Goal: Task Accomplishment & Management: Complete application form

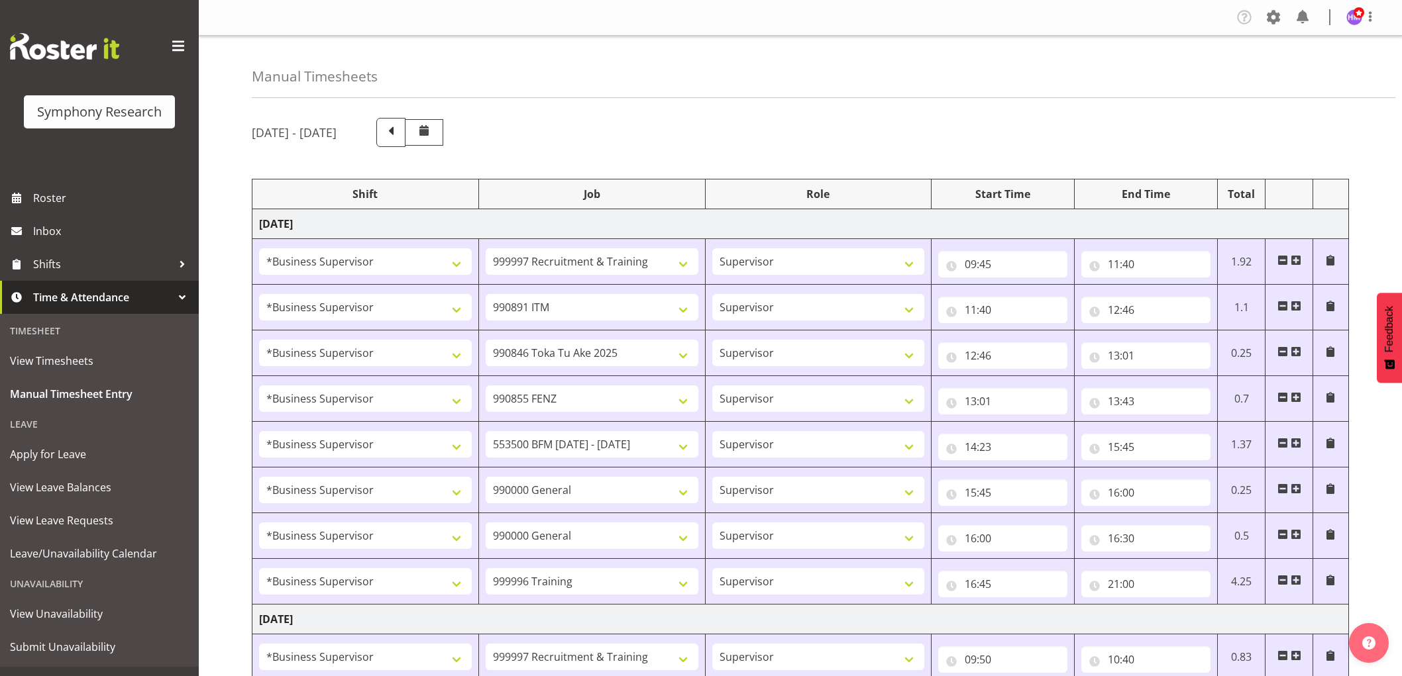
select select "1607"
select select "2379"
select select "1607"
select select "10549"
select select "1607"
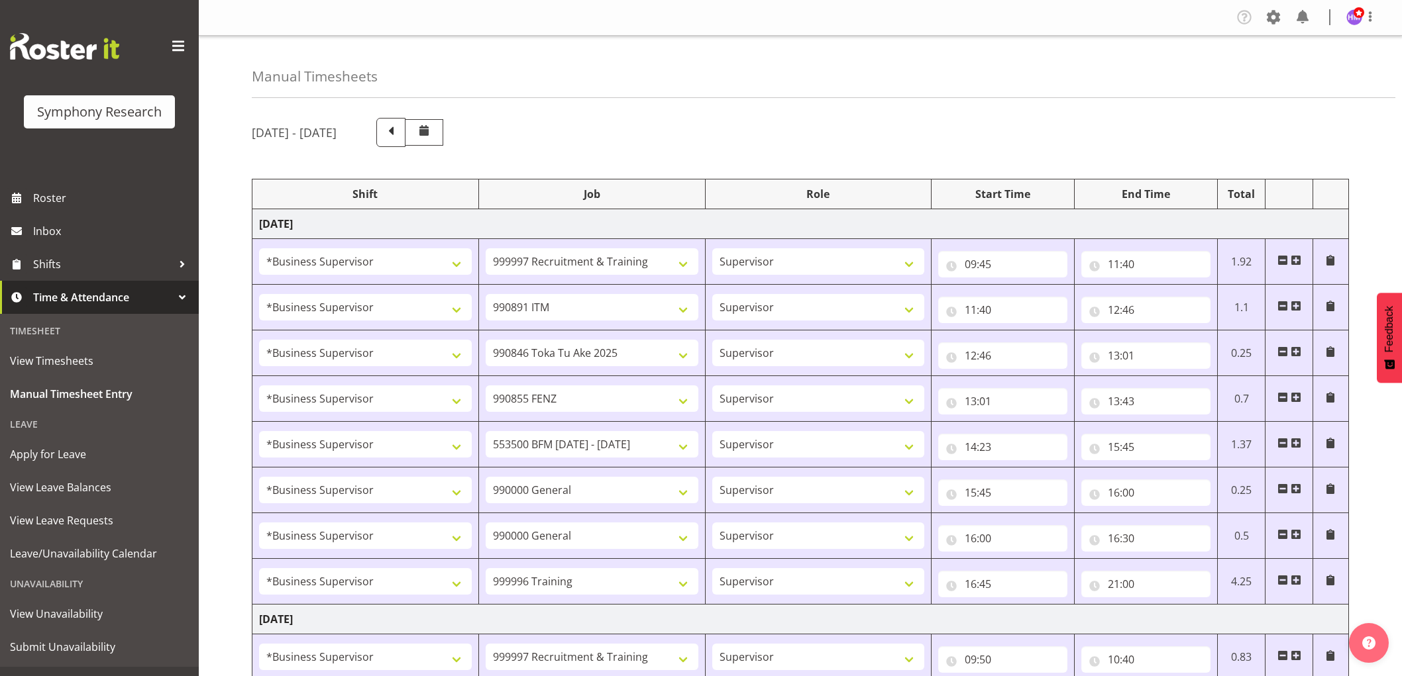
select select "9426"
select select "1607"
select select "9636"
select select "1607"
select select "10242"
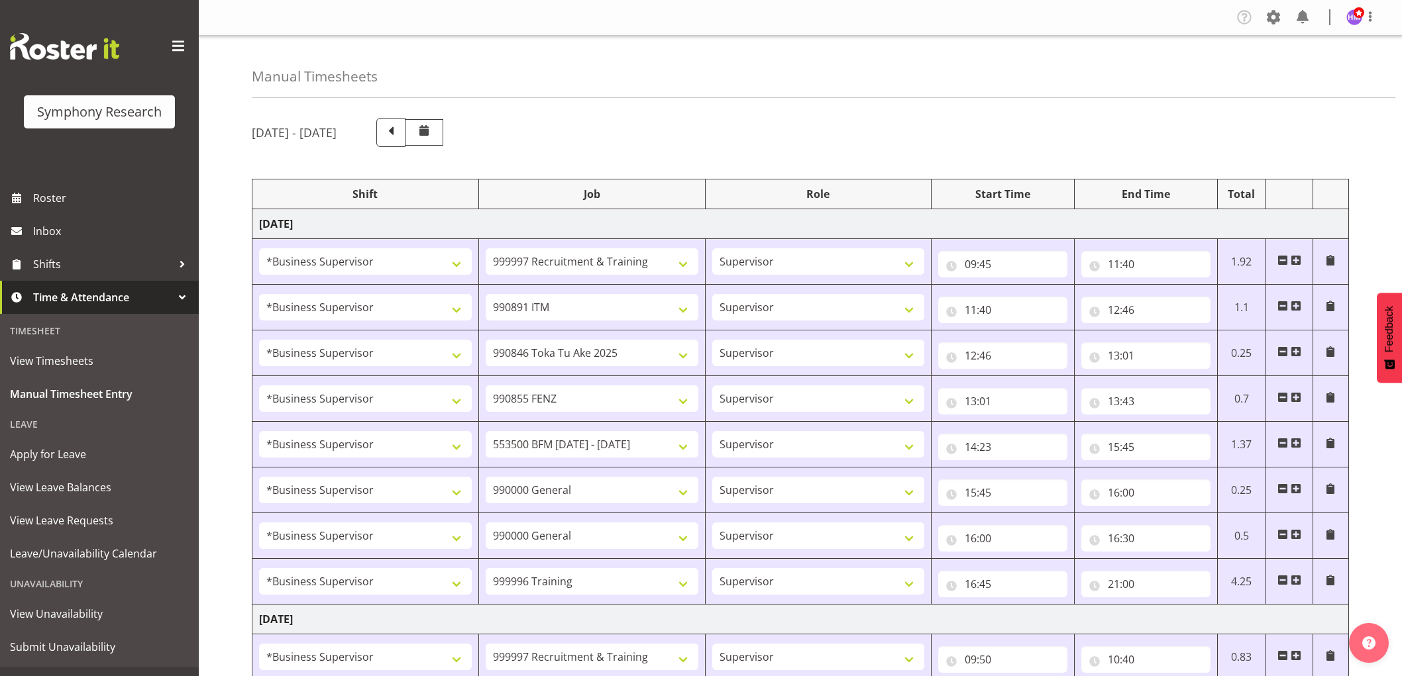
select select "1607"
select select "743"
select select "1607"
select select "743"
select select "1607"
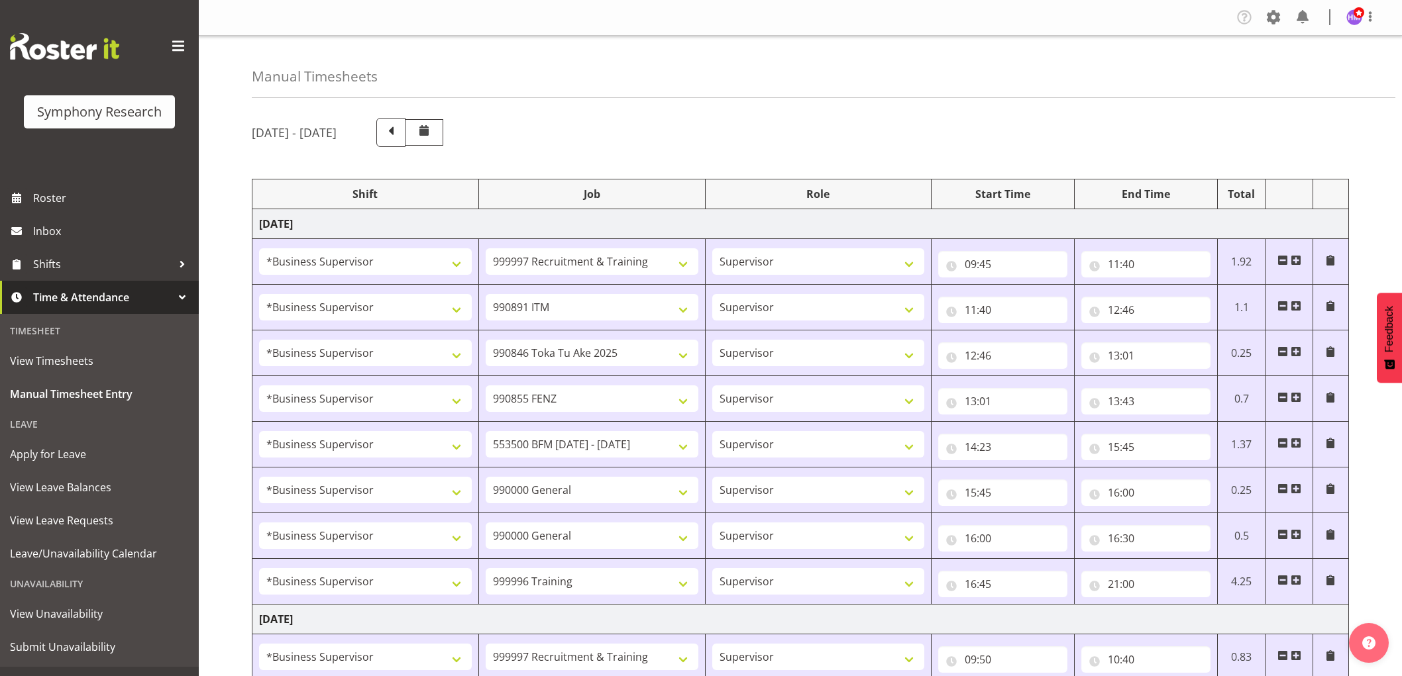
select select "757"
select select "1607"
select select "2379"
select select "1607"
select select "10242"
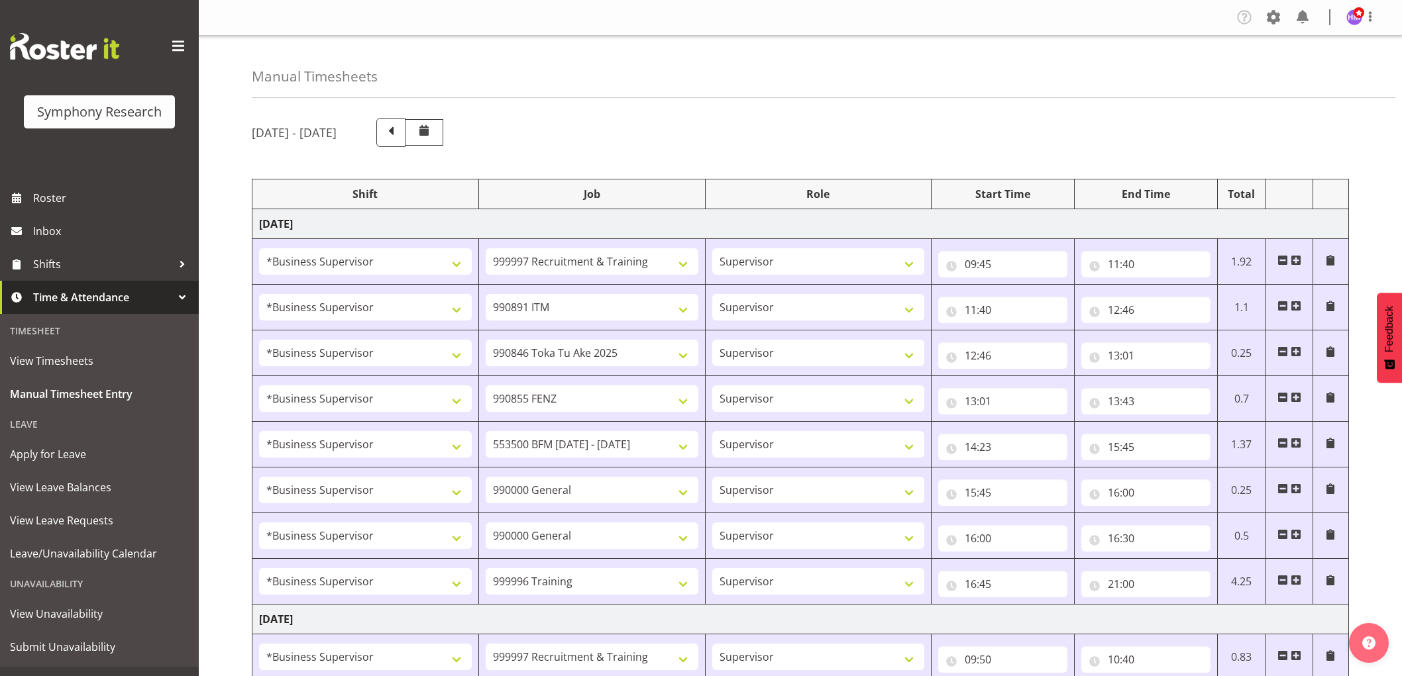
select select "1607"
select select "10536"
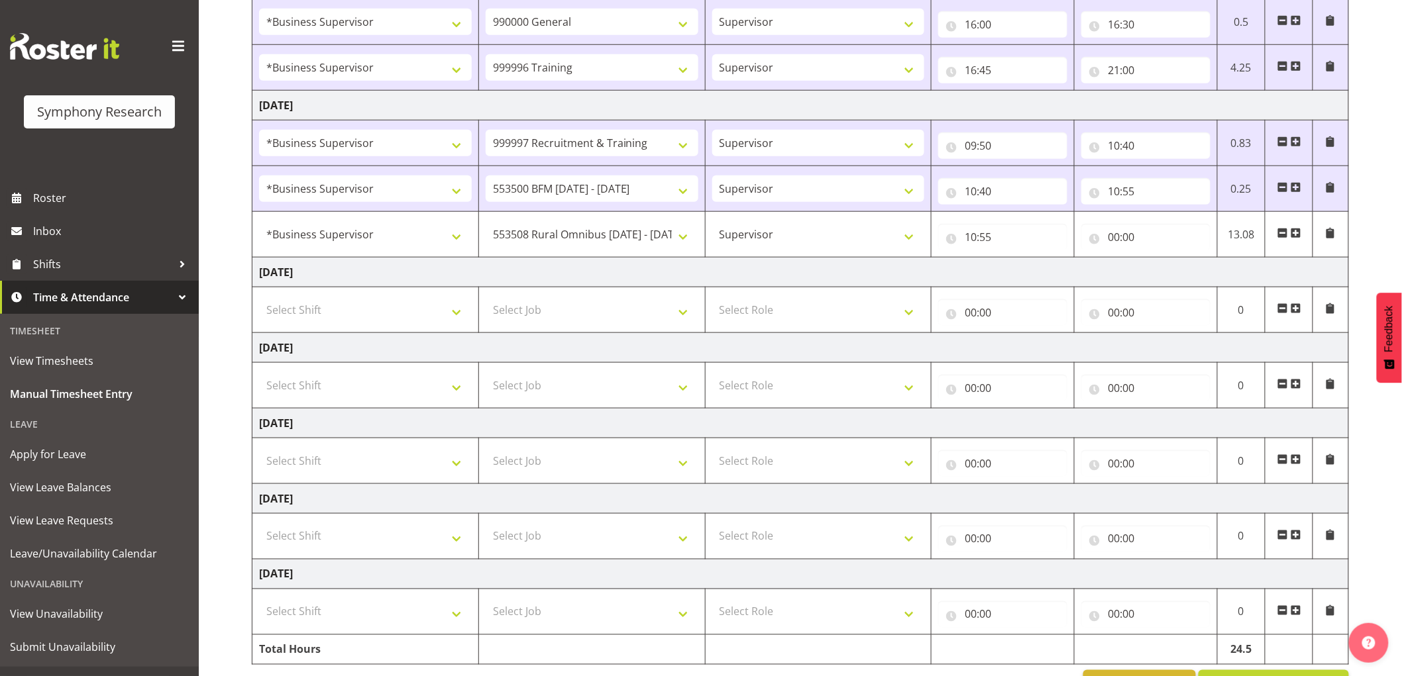
scroll to position [514, 0]
click at [1110, 241] on input "00:00" at bounding box center [1145, 237] width 129 height 26
drag, startPoint x: 1162, startPoint y: 274, endPoint x: 1114, endPoint y: 280, distance: 48.1
click at [1164, 274] on select "00 01 02 03 04 05 06 07 08 09 10 11 12 13 14 15 16 17 18 19 20 21 22 23" at bounding box center [1172, 271] width 30 height 26
select select "12"
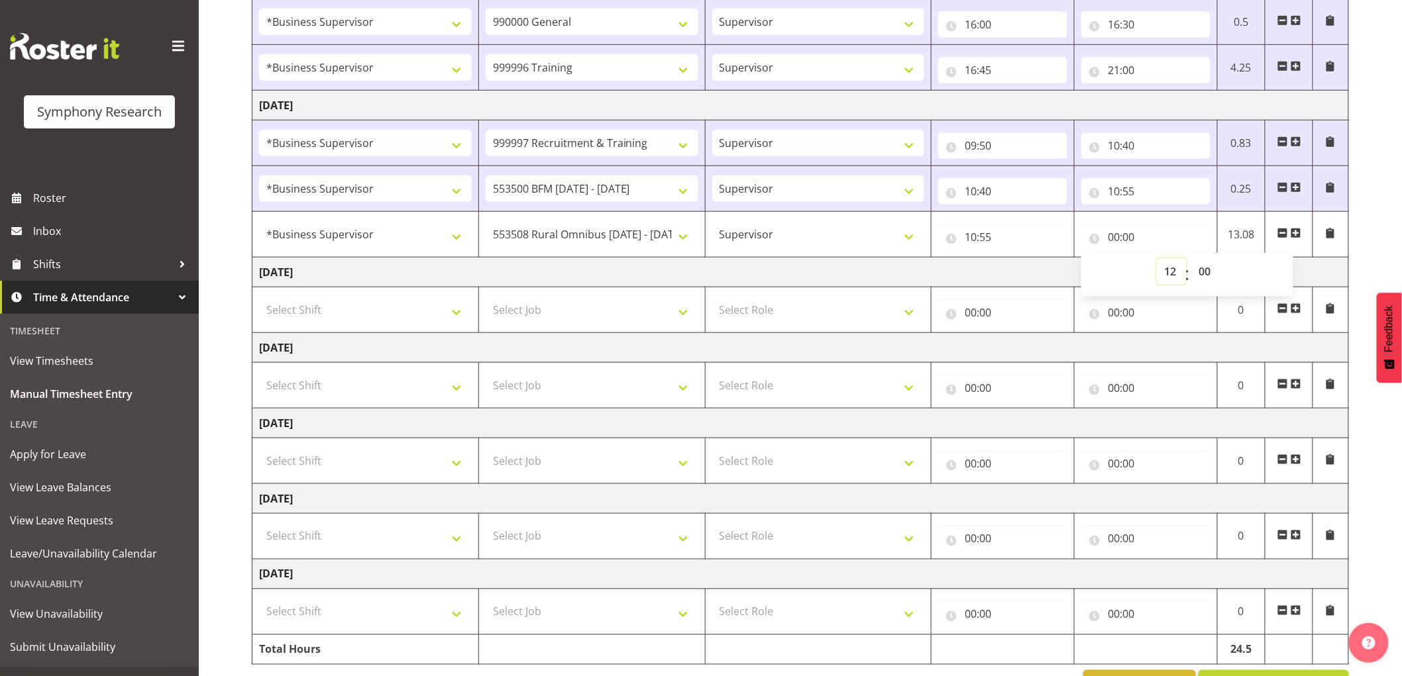
click at [1157, 259] on select "00 01 02 03 04 05 06 07 08 09 10 11 12 13 14 15 16 17 18 19 20 21 22 23" at bounding box center [1172, 271] width 30 height 26
type input "12:00"
click at [1210, 277] on select "00 01 02 03 04 05 06 07 08 09 10 11 12 13 14 15 16 17 18 19 20 21 22 23 24 25 2…" at bounding box center [1206, 271] width 30 height 26
select select "25"
click at [1191, 259] on select "00 01 02 03 04 05 06 07 08 09 10 11 12 13 14 15 16 17 18 19 20 21 22 23 24 25 2…" at bounding box center [1206, 271] width 30 height 26
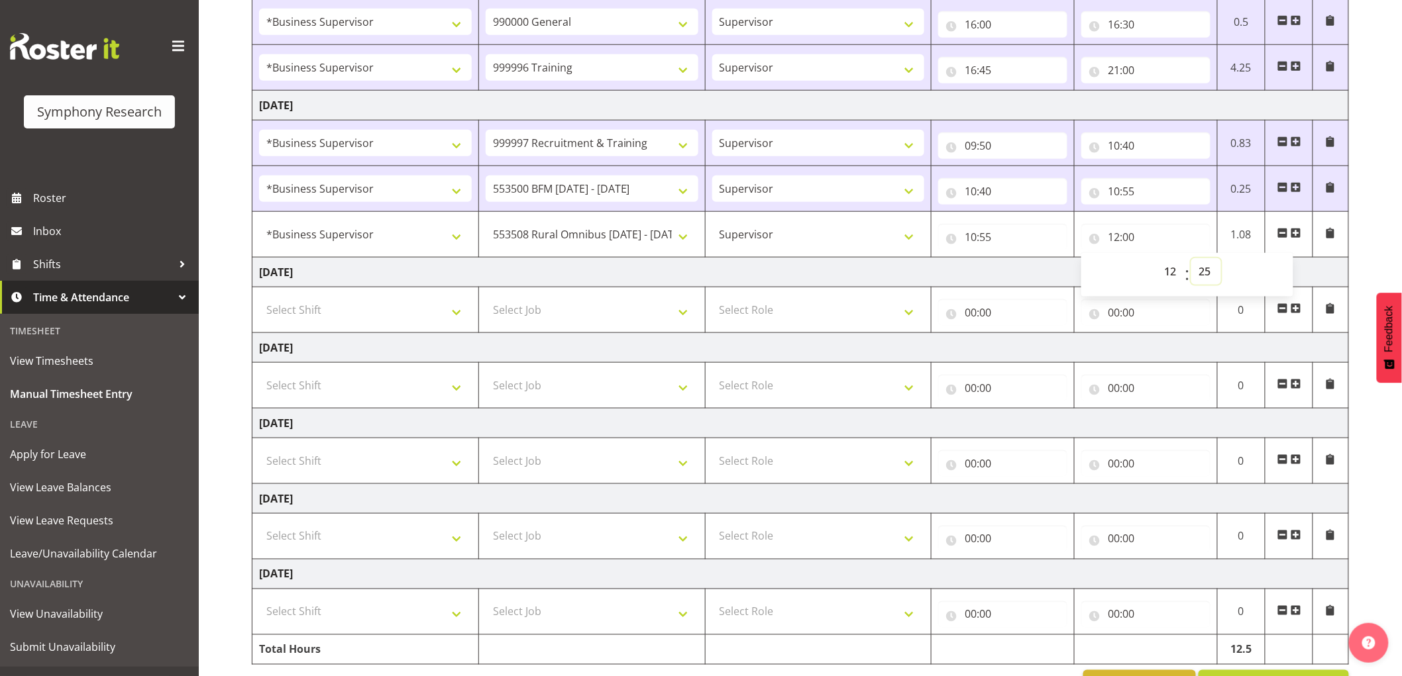
type input "12:25"
click at [992, 269] on td "[DATE]" at bounding box center [800, 273] width 1096 height 30
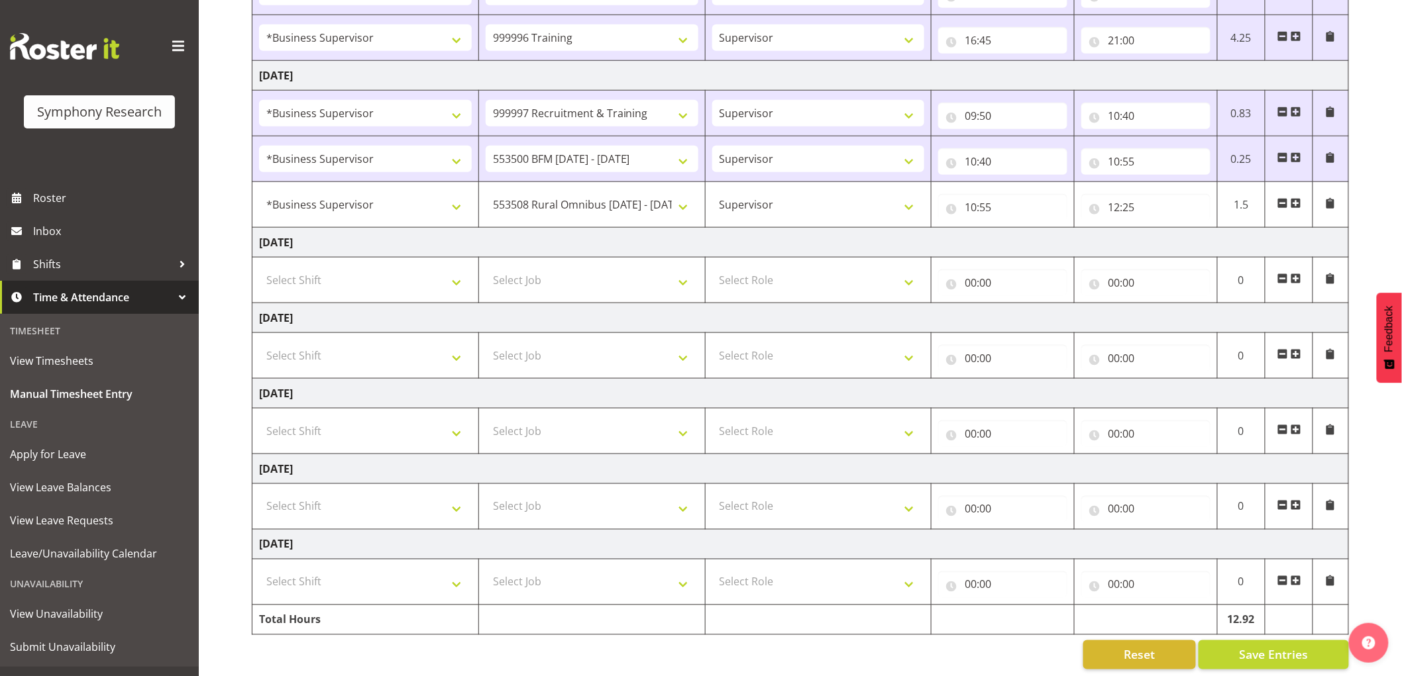
scroll to position [560, 0]
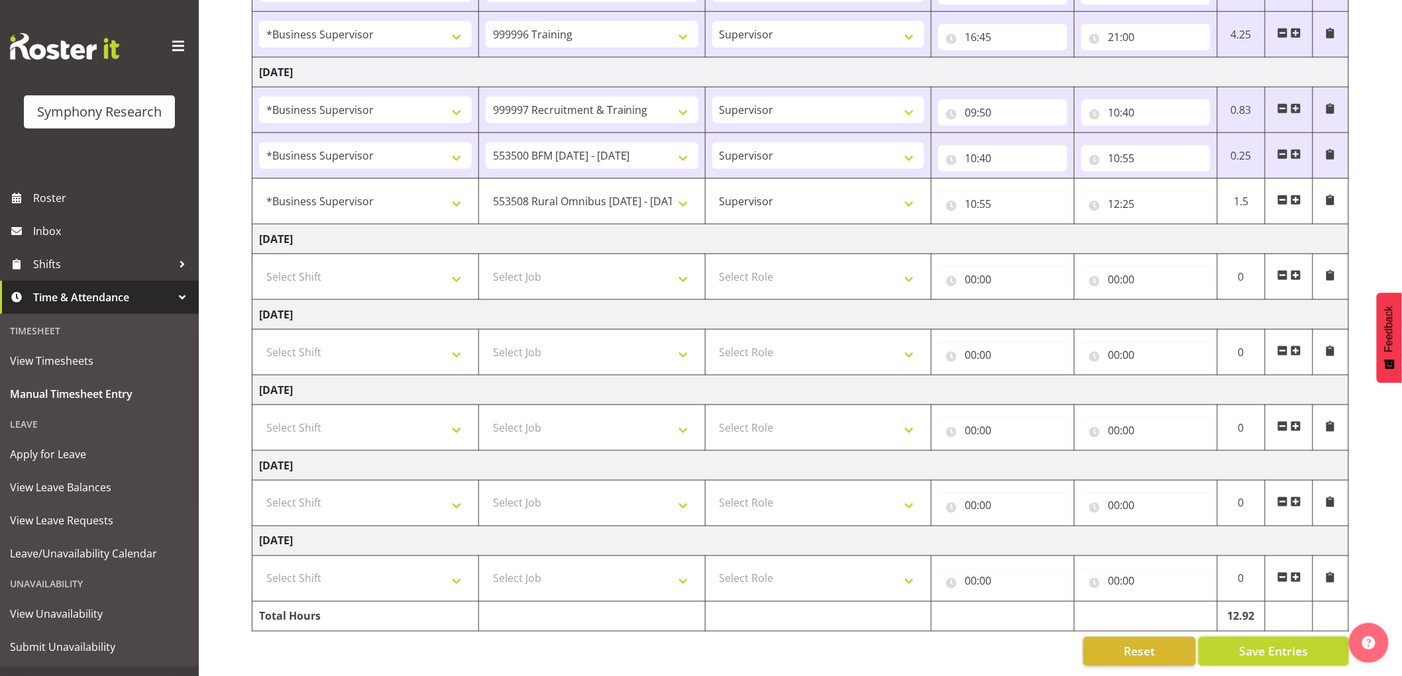
drag, startPoint x: 1274, startPoint y: 644, endPoint x: 1219, endPoint y: 660, distance: 57.9
click at [1252, 650] on button "Save Entries" at bounding box center [1273, 651] width 150 height 29
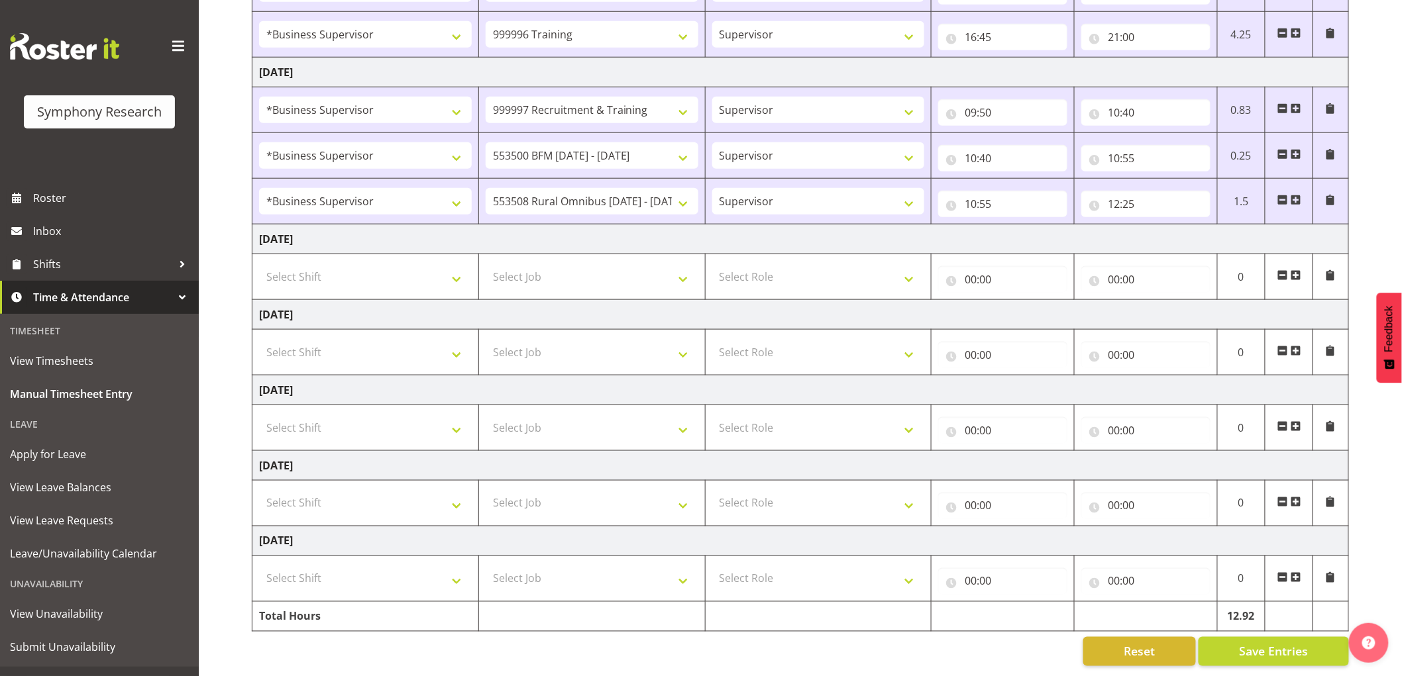
click at [1300, 195] on span at bounding box center [1295, 200] width 11 height 11
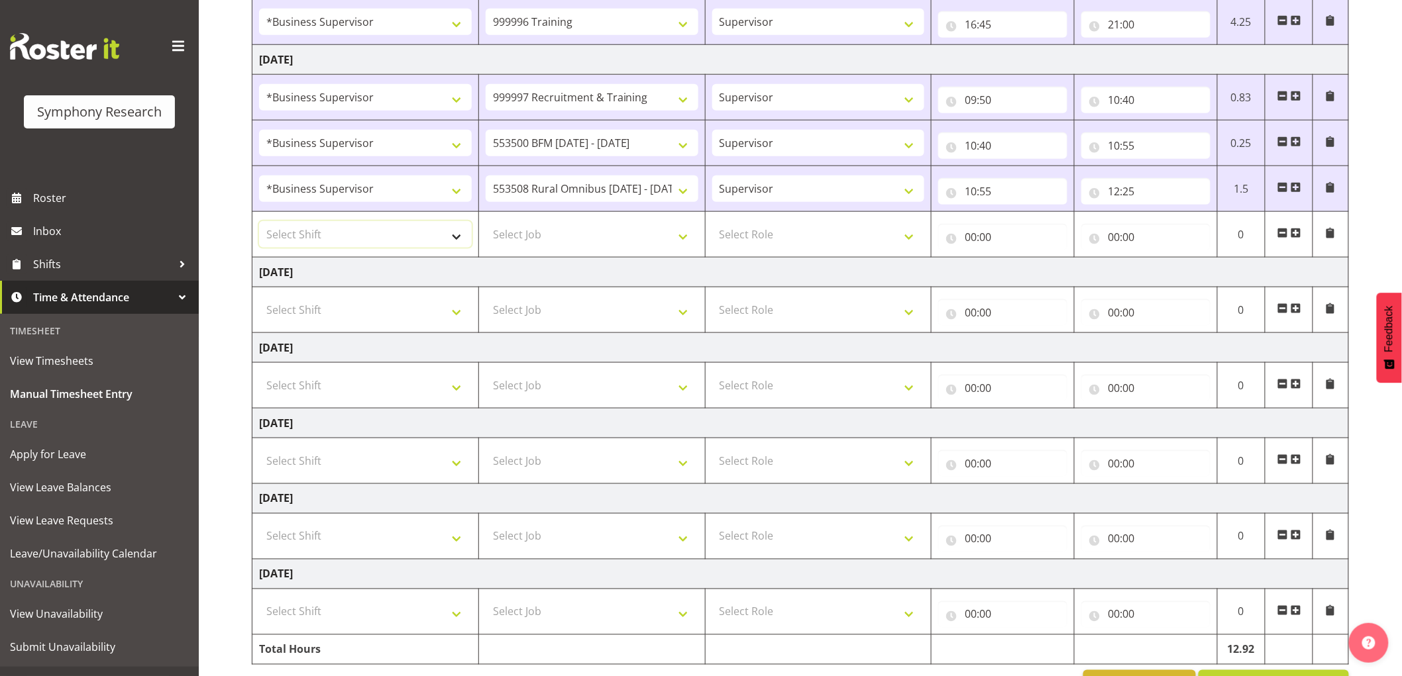
click at [330, 224] on select "Select Shift !!Weekend Residential (Roster IT Shift Label) *Business 9/10am ~ 4…" at bounding box center [365, 234] width 213 height 26
select select "1607"
click at [259, 222] on select "Select Shift !!Weekend Residential (Roster IT Shift Label) *Business 9/10am ~ 4…" at bounding box center [365, 234] width 213 height 26
click at [552, 255] on td "Select Job 550060 IF Admin 553492 World Poll Aus Wave 2 Main 2025 553493 World …" at bounding box center [591, 235] width 227 height 46
click at [552, 236] on select "Select Job 550060 IF Admin 553492 World Poll Aus Wave 2 Main 2025 553493 World …" at bounding box center [592, 234] width 213 height 26
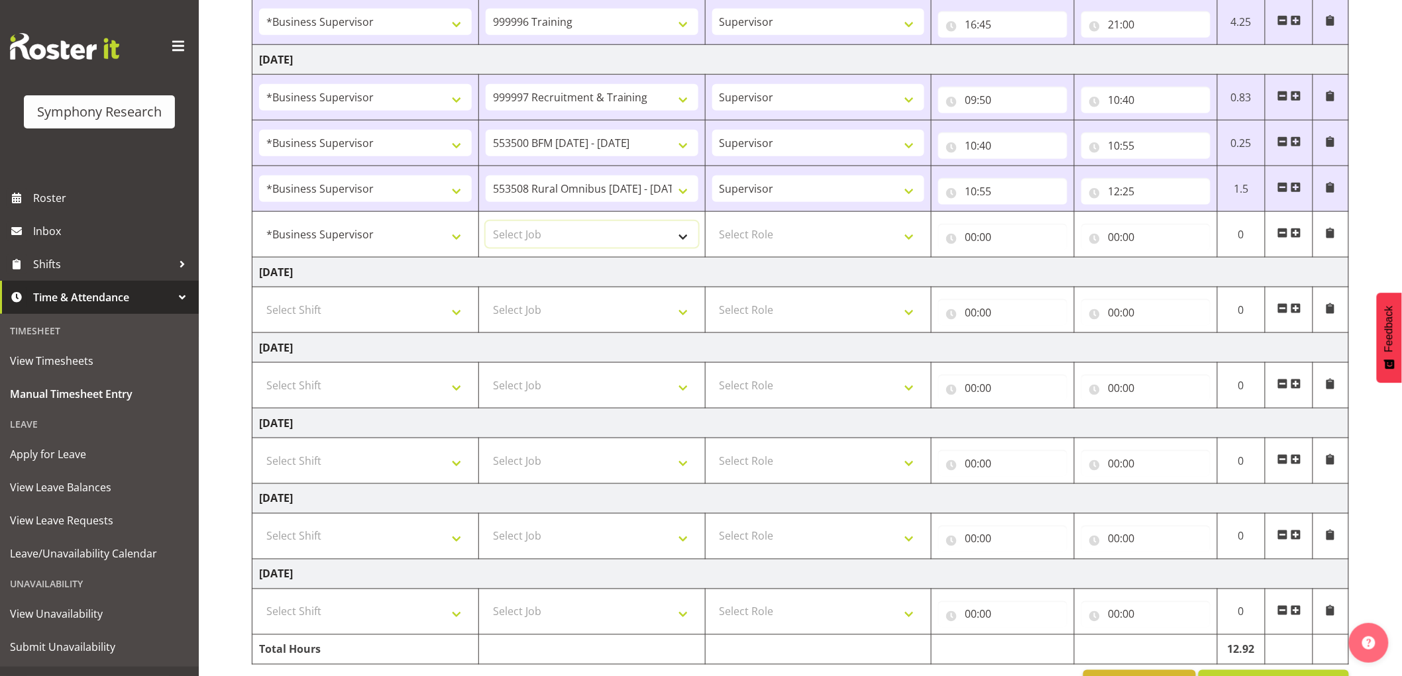
select select "7759"
click at [486, 222] on select "Select Job 550060 IF Admin 553492 World Poll Aus Wave 2 Main 2025 553493 World …" at bounding box center [592, 234] width 213 height 26
drag, startPoint x: 829, startPoint y: 233, endPoint x: 828, endPoint y: 247, distance: 14.6
click at [829, 233] on select "Select Role Supervisor Interviewing Briefing" at bounding box center [818, 234] width 213 height 26
select select "45"
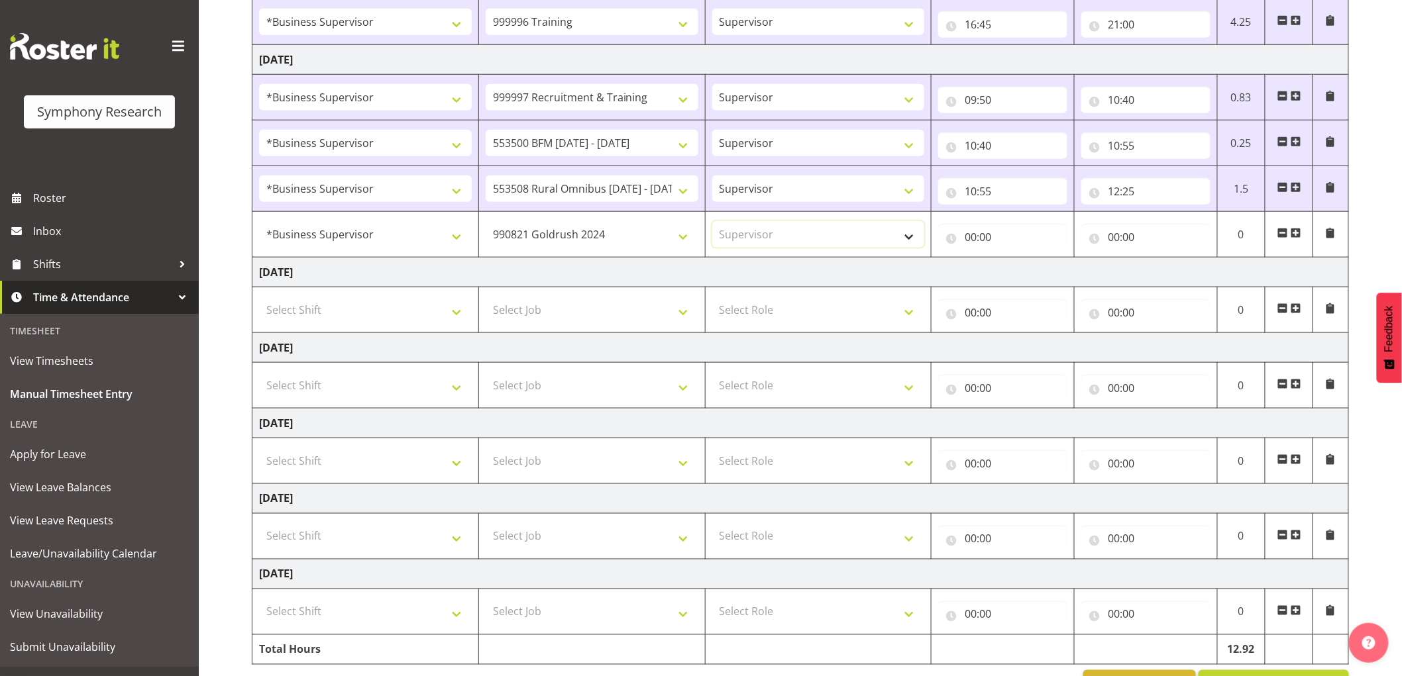
click at [712, 222] on select "Select Role Supervisor Interviewing Briefing" at bounding box center [818, 234] width 213 height 26
click at [976, 239] on input "00:00" at bounding box center [1002, 237] width 129 height 26
click at [1037, 268] on div "00 01 02 03 04 05 06 07 08 09 10 11 12 13 14 15 16 17 18 19 20 21 22 23 : 00 01…" at bounding box center [1044, 274] width 212 height 33
click at [1035, 268] on select "00 01 02 03 04 05 06 07 08 09 10 11 12 13 14 15 16 17 18 19 20 21 22 23" at bounding box center [1028, 271] width 30 height 26
select select "12"
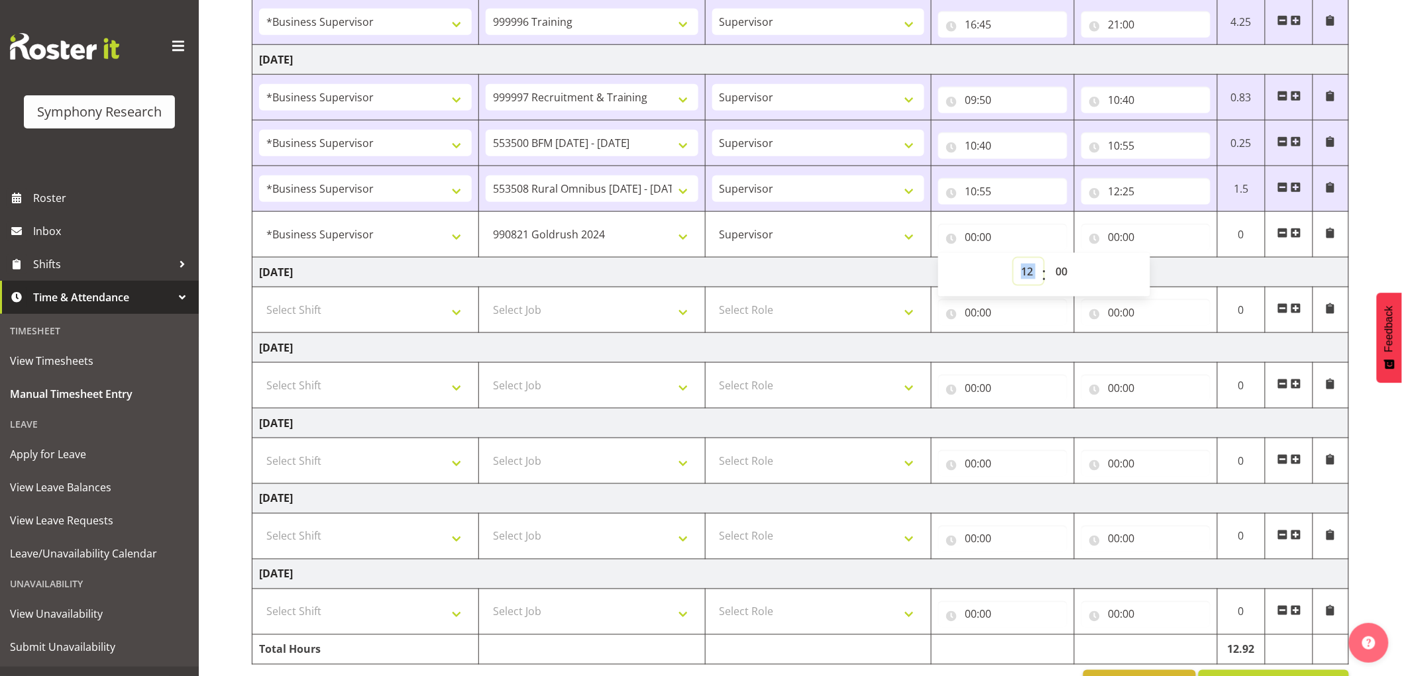
click at [1013, 259] on select "00 01 02 03 04 05 06 07 08 09 10 11 12 13 14 15 16 17 18 19 20 21 22 23" at bounding box center [1028, 271] width 30 height 26
type input "12:00"
click at [1060, 266] on select "00 01 02 03 04 05 06 07 08 09 10 11 12 13 14 15 16 17 18 19 20 21 22 23 24 25 2…" at bounding box center [1063, 271] width 30 height 26
select select "25"
click at [1048, 259] on select "00 01 02 03 04 05 06 07 08 09 10 11 12 13 14 15 16 17 18 19 20 21 22 23 24 25 2…" at bounding box center [1063, 271] width 30 height 26
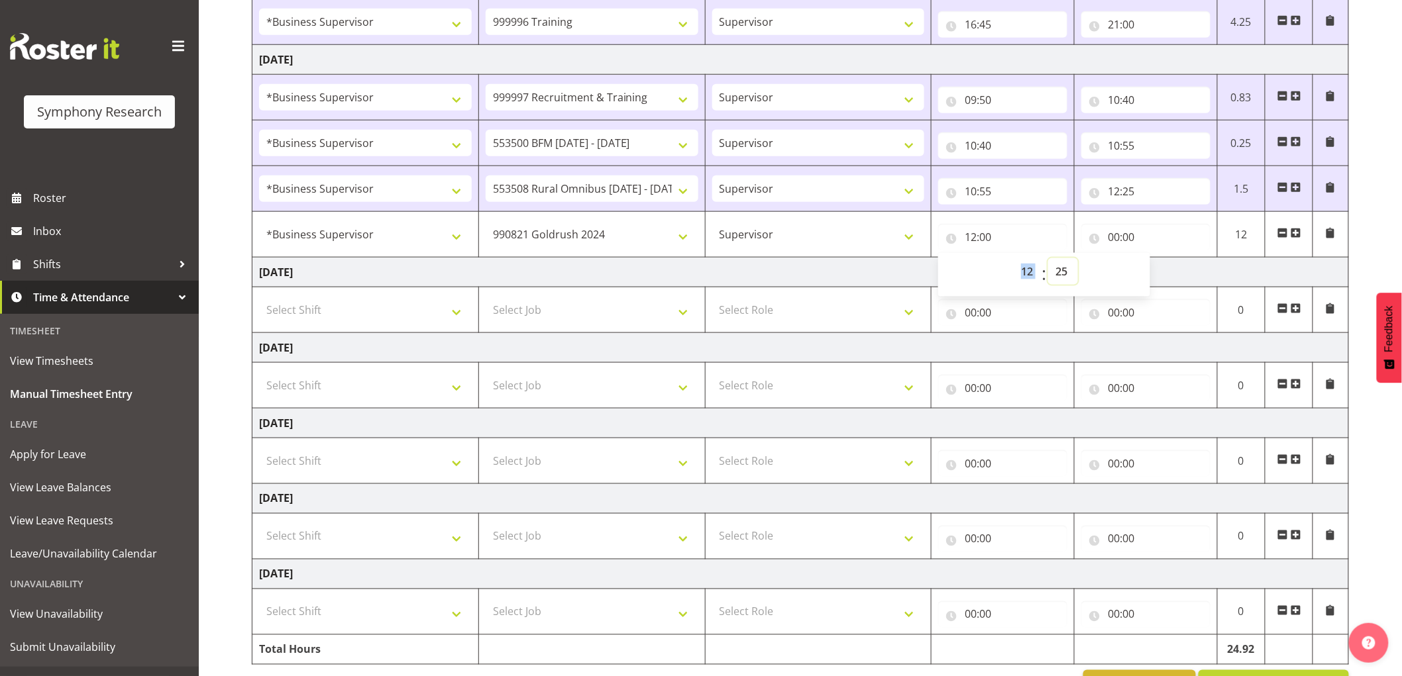
type input "12:25"
click at [1114, 238] on input "00:00" at bounding box center [1145, 237] width 129 height 26
drag, startPoint x: 1167, startPoint y: 273, endPoint x: 1154, endPoint y: 273, distance: 12.6
click at [1167, 273] on select "00 01 02 03 04 05 06 07 08 09 10 11 12 13 14 15 16 17 18 19 20 21 22 23" at bounding box center [1172, 271] width 30 height 26
select select "13"
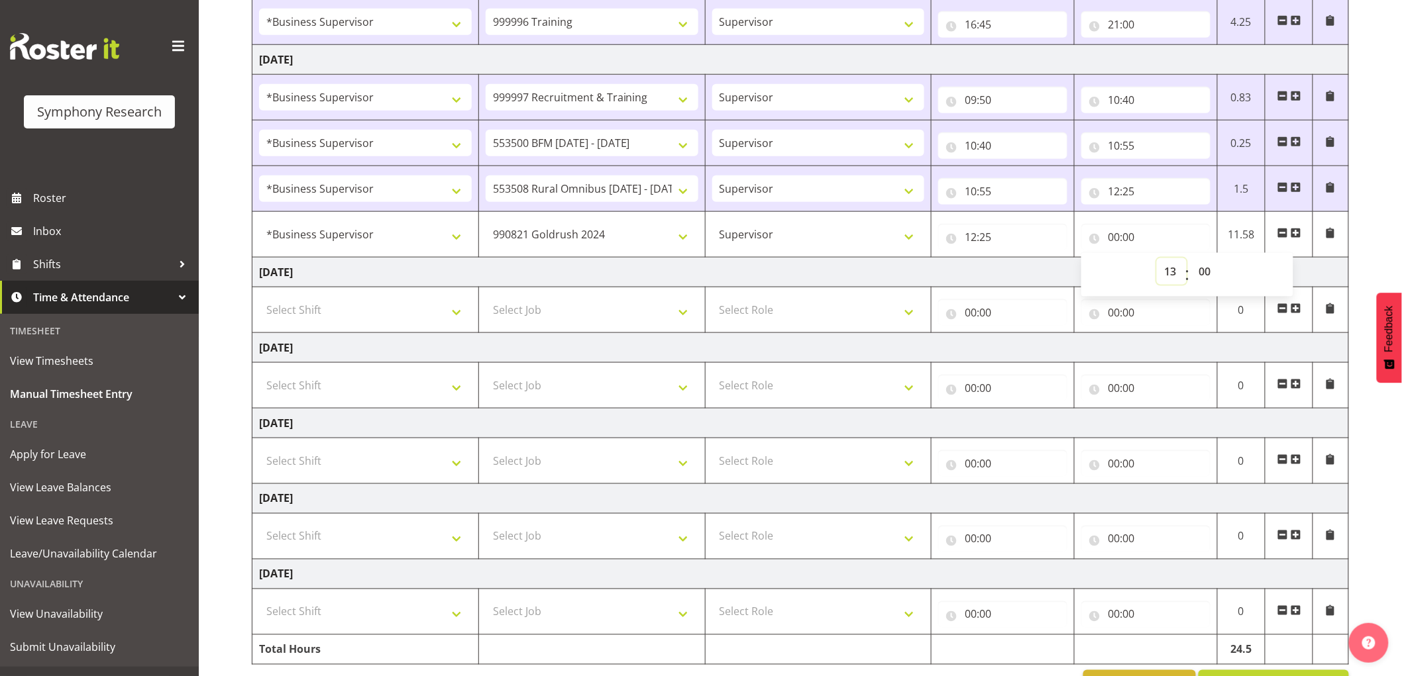
click at [1157, 259] on select "00 01 02 03 04 05 06 07 08 09 10 11 12 13 14 15 16 17 18 19 20 21 22 23" at bounding box center [1172, 271] width 30 height 26
type input "13:00"
drag, startPoint x: 1217, startPoint y: 270, endPoint x: 1199, endPoint y: 272, distance: 18.1
click at [1217, 270] on select "00 01 02 03 04 05 06 07 08 09 10 11 12 13 14 15 16 17 18 19 20 21 22 23 24 25 2…" at bounding box center [1206, 271] width 30 height 26
select select "30"
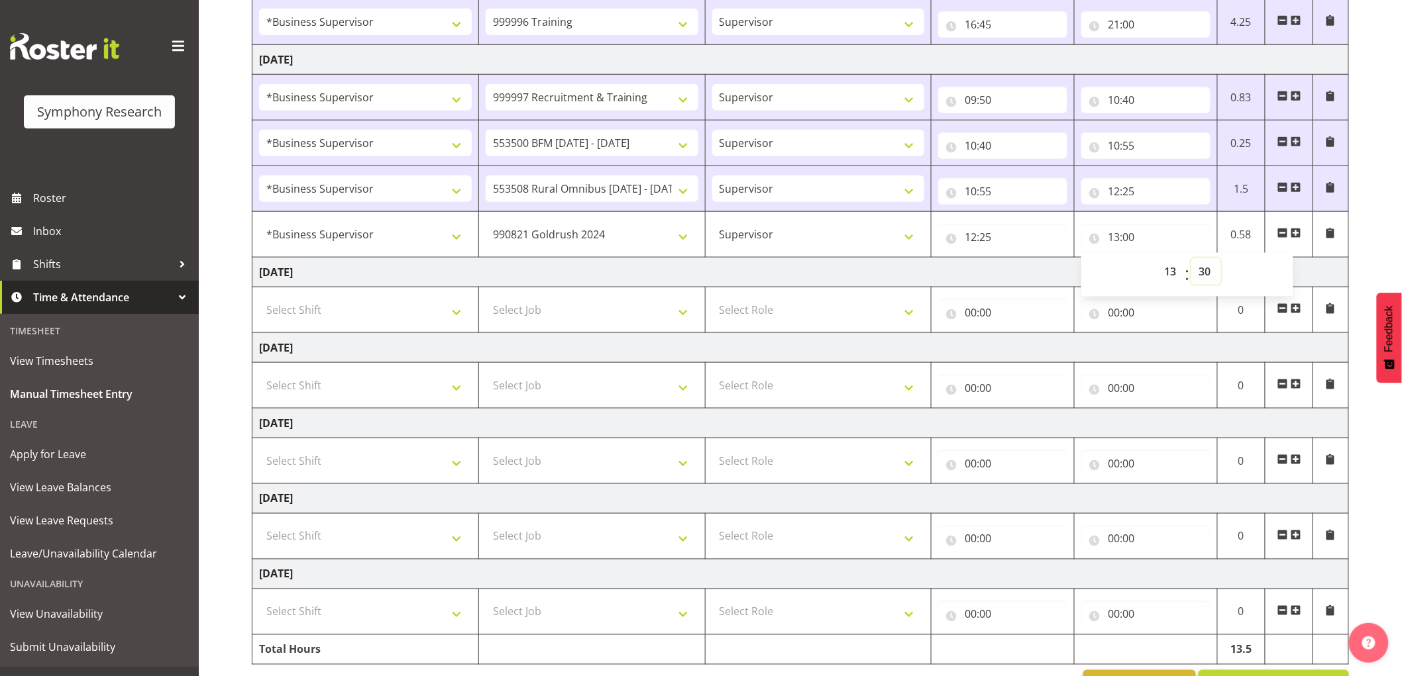
click at [1191, 259] on select "00 01 02 03 04 05 06 07 08 09 10 11 12 13 14 15 16 17 18 19 20 21 22 23 24 25 2…" at bounding box center [1206, 271] width 30 height 26
type input "13:30"
click at [990, 244] on input "12:25" at bounding box center [1002, 237] width 129 height 26
click at [524, 241] on select "550060 IF Admin 553492 World Poll Aus Wave 2 Main 2025 553493 World Poll NZ Wav…" at bounding box center [592, 234] width 213 height 26
select select "2379"
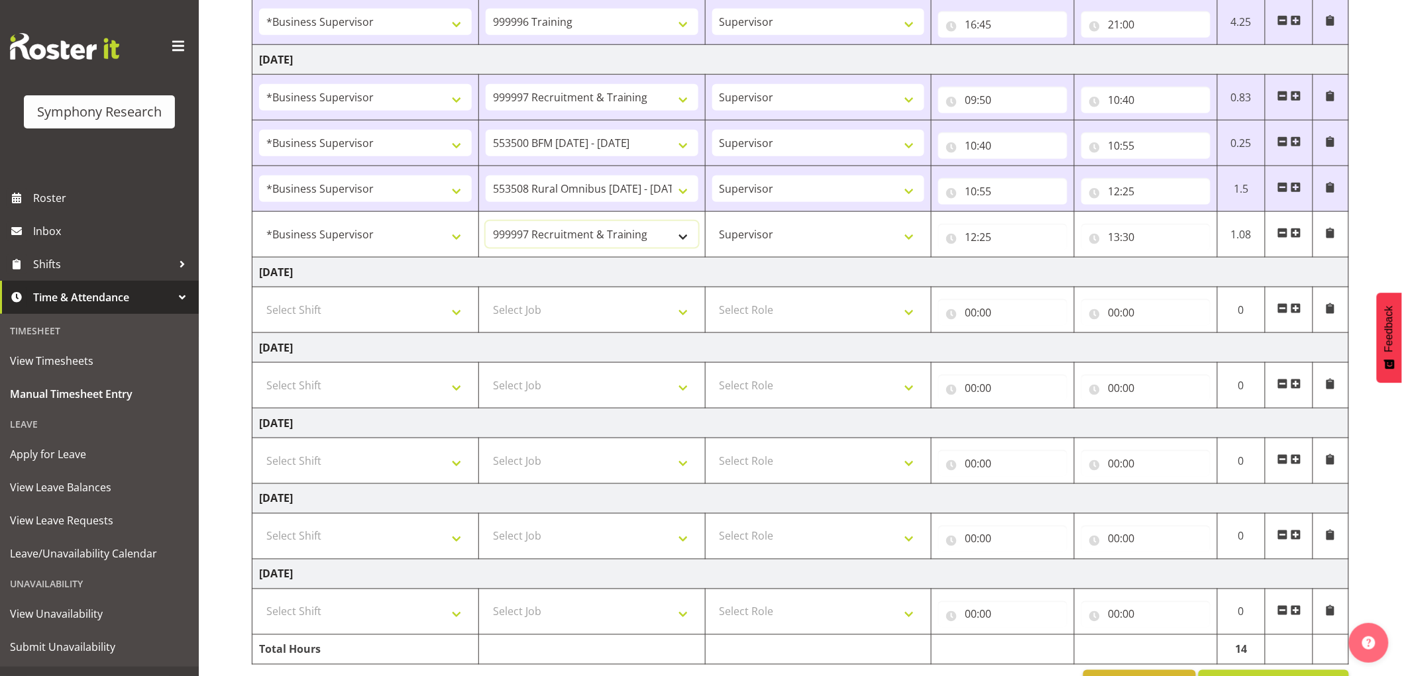
click at [486, 222] on select "550060 IF Admin 553492 World Poll Aus Wave 2 Main 2025 553493 World Poll NZ Wav…" at bounding box center [592, 234] width 213 height 26
click at [982, 244] on input "12:25" at bounding box center [1002, 237] width 129 height 26
drag, startPoint x: 1058, startPoint y: 274, endPoint x: 1067, endPoint y: 277, distance: 9.6
click at [1058, 274] on select "00 01 02 03 04 05 06 07 08 09 10 11 12 13 14 15 16 17 18 19 20 21 22 23 24 25 2…" at bounding box center [1063, 271] width 30 height 26
click at [1115, 232] on input "13:30" at bounding box center [1145, 237] width 129 height 26
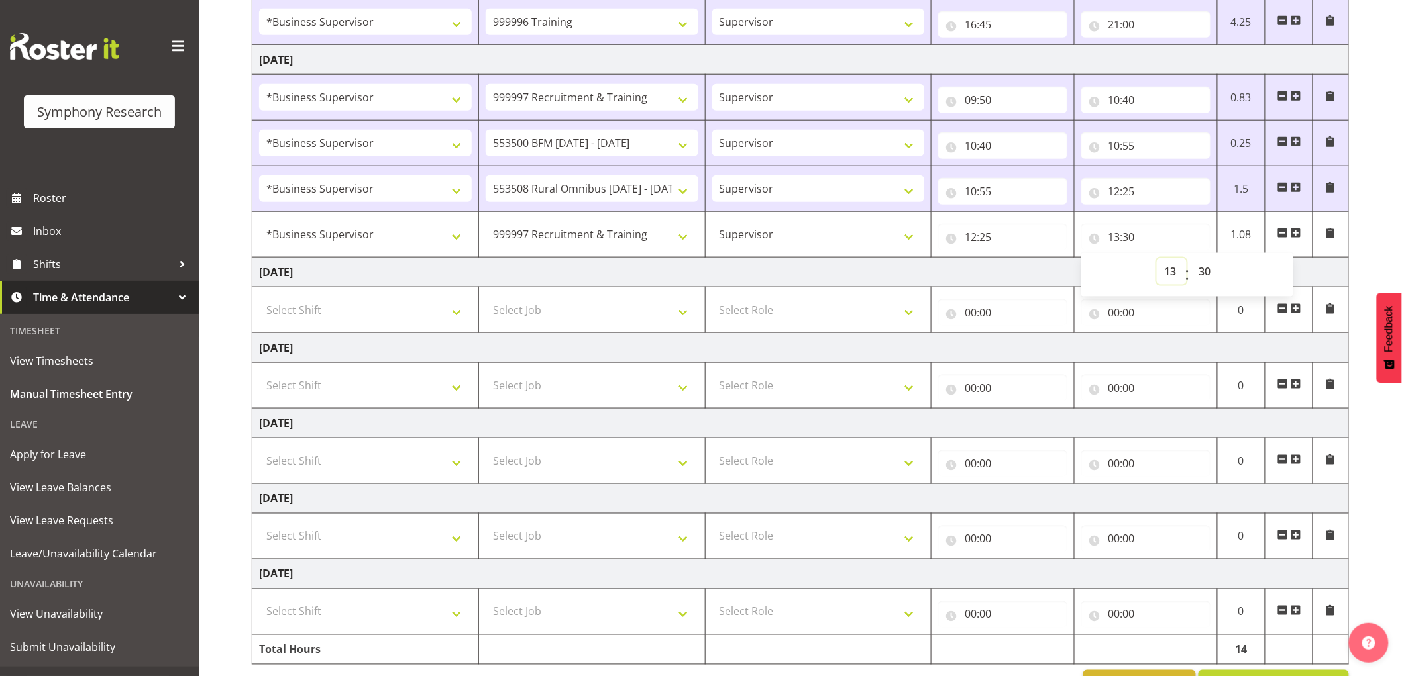
click at [1171, 270] on select "00 01 02 03 04 05 06 07 08 09 10 11 12 13 14 15 16 17 18 19 20 21 22 23" at bounding box center [1172, 271] width 30 height 26
select select "12"
click at [1157, 259] on select "00 01 02 03 04 05 06 07 08 09 10 11 12 13 14 15 16 17 18 19 20 21 22 23" at bounding box center [1172, 271] width 30 height 26
type input "12:30"
drag, startPoint x: 1219, startPoint y: 275, endPoint x: 1226, endPoint y: 294, distance: 20.5
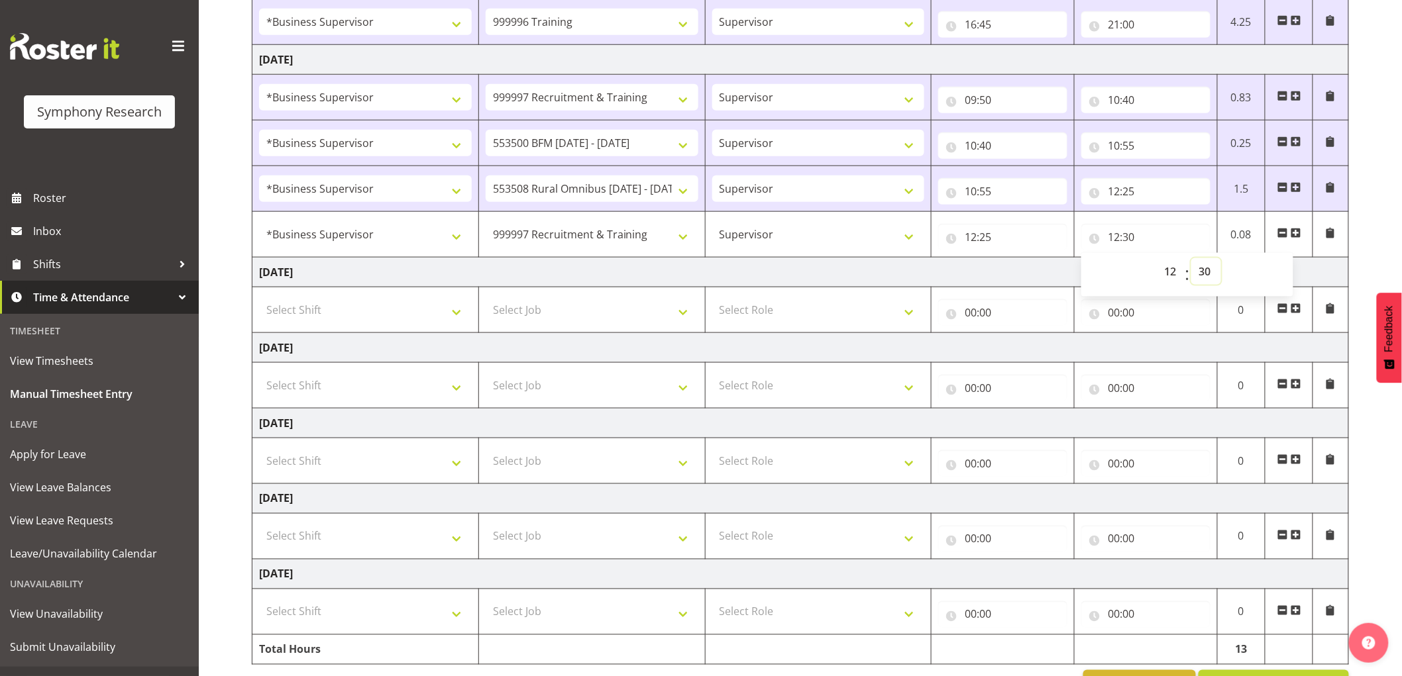
click at [1219, 275] on select "00 01 02 03 04 05 06 07 08 09 10 11 12 13 14 15 16 17 18 19 20 21 22 23 24 25 2…" at bounding box center [1206, 271] width 30 height 26
select select "50"
click at [1191, 259] on select "00 01 02 03 04 05 06 07 08 09 10 11 12 13 14 15 16 17 18 19 20 21 22 23 24 25 2…" at bounding box center [1206, 271] width 30 height 26
type input "12:50"
drag, startPoint x: 959, startPoint y: 274, endPoint x: 984, endPoint y: 274, distance: 25.2
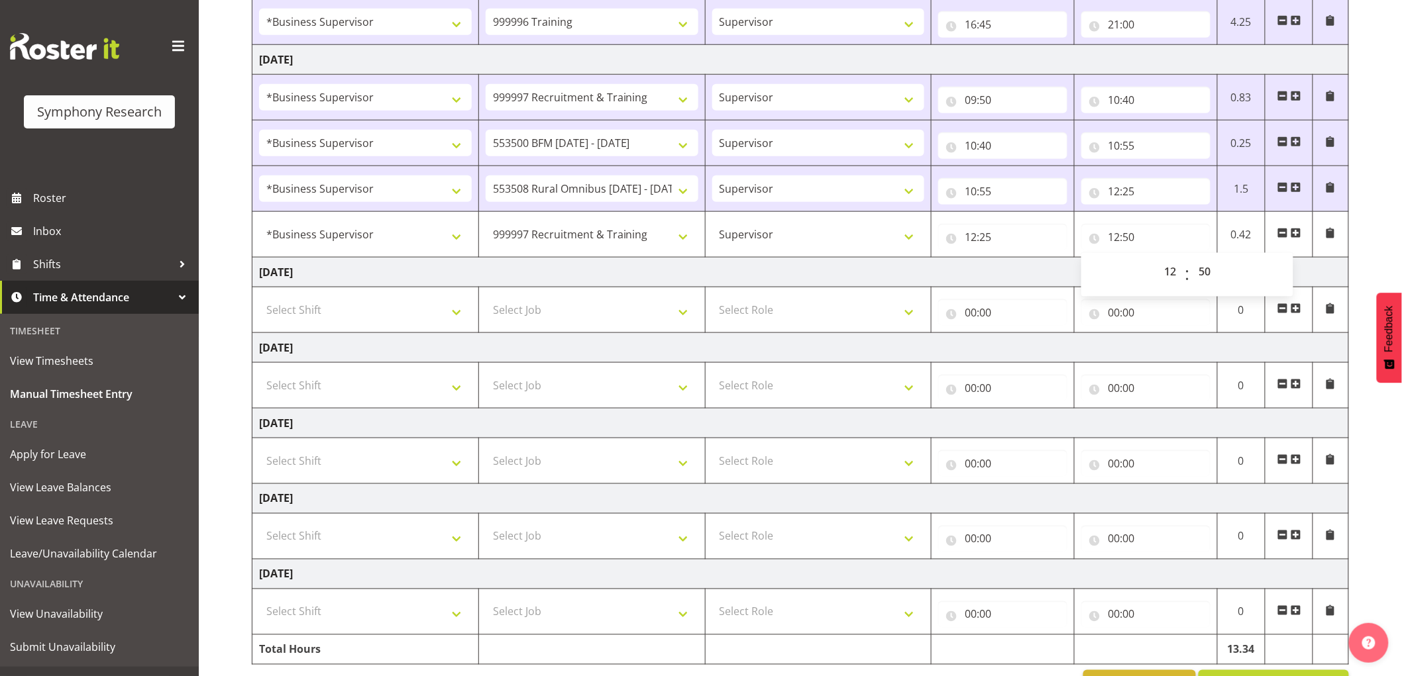
click at [960, 274] on td "[DATE]" at bounding box center [800, 273] width 1096 height 30
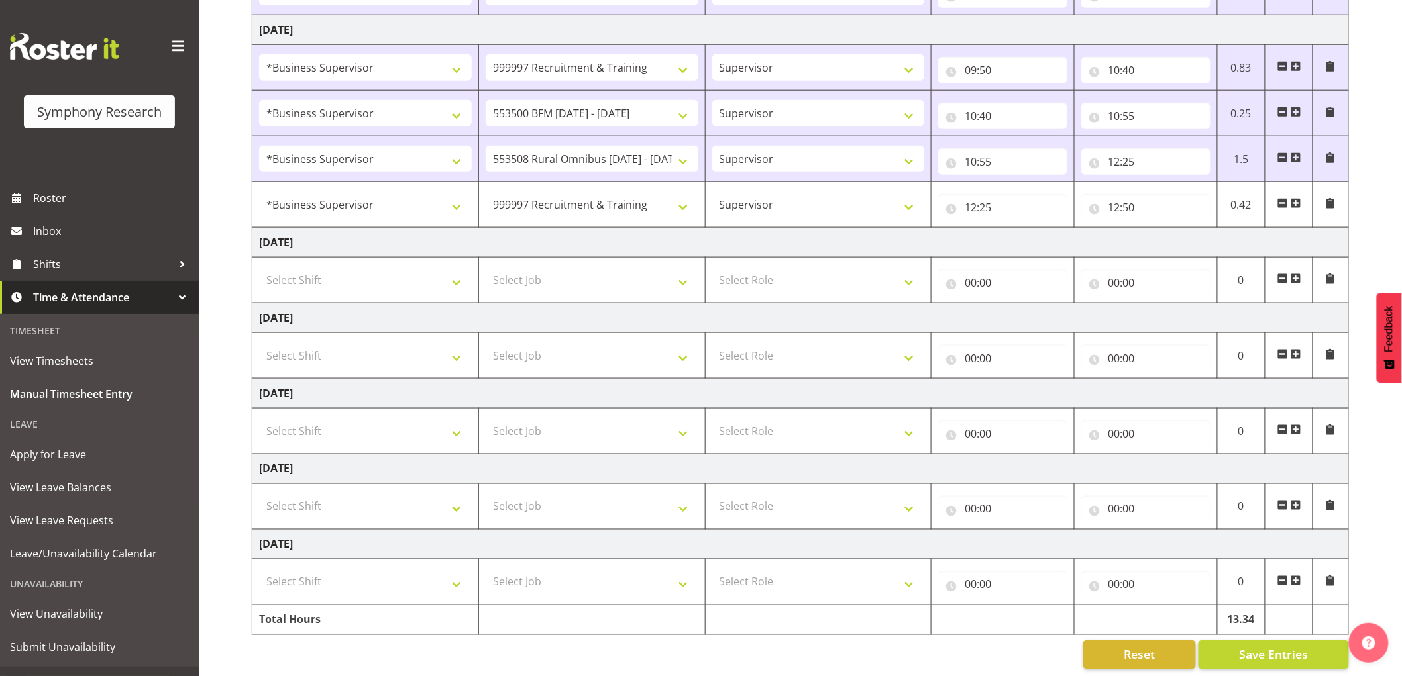
scroll to position [605, 0]
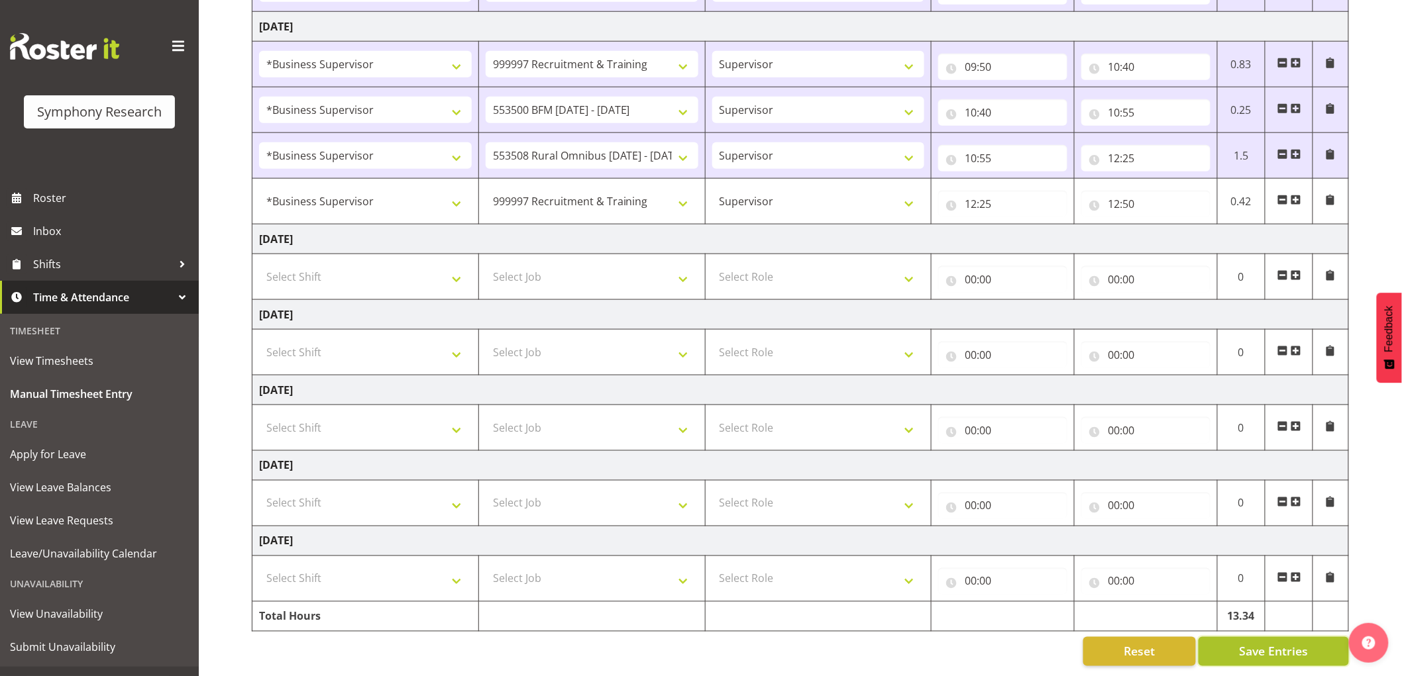
click at [1281, 643] on span "Save Entries" at bounding box center [1273, 651] width 69 height 17
